Goal: Task Accomplishment & Management: Manage account settings

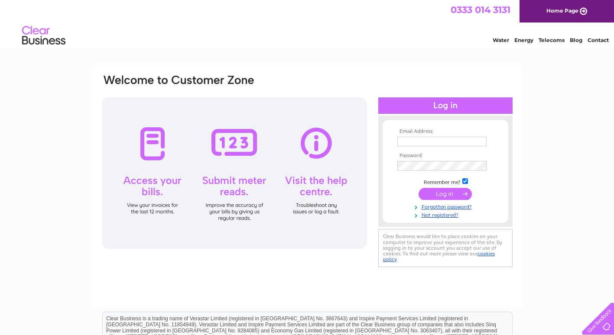
type input "ferneycastlefarming@gmail.com"
click at [461, 198] on input "submit" at bounding box center [445, 194] width 53 height 12
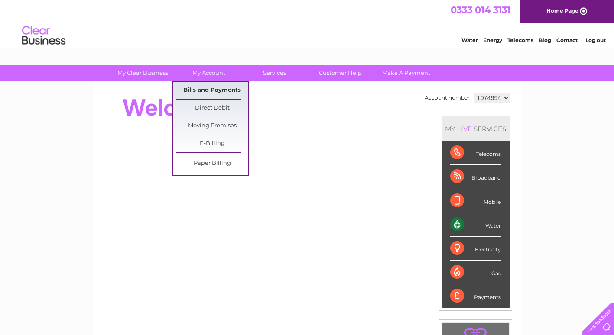
click at [207, 89] on link "Bills and Payments" at bounding box center [211, 90] width 71 height 17
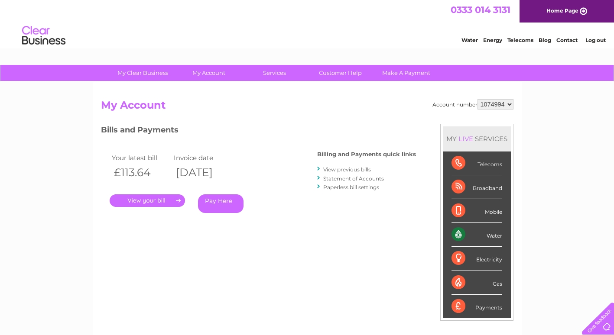
click at [165, 201] on link "." at bounding box center [147, 201] width 75 height 13
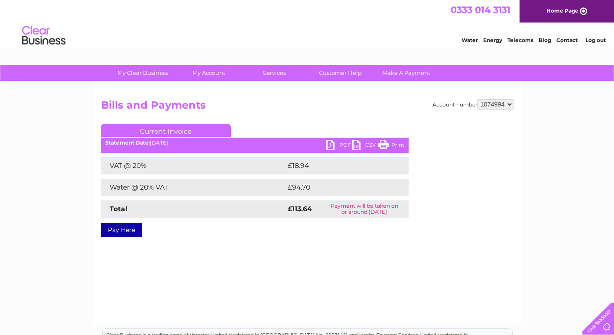
click at [334, 149] on link "PDF" at bounding box center [339, 146] width 26 height 13
